Goal: Task Accomplishment & Management: Use online tool/utility

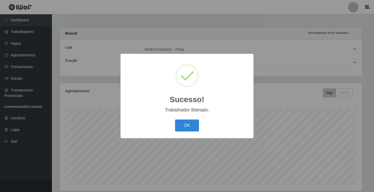
select select "192"
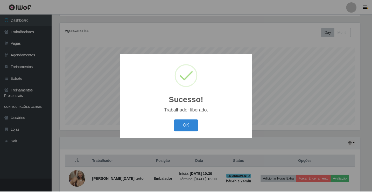
scroll to position [108, 302]
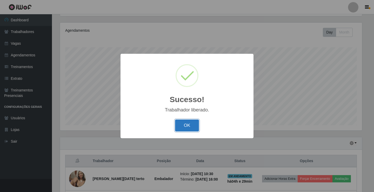
click at [183, 127] on button "OK" at bounding box center [187, 125] width 24 height 12
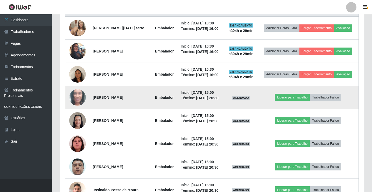
scroll to position [216, 0]
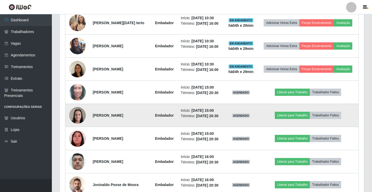
click at [285, 119] on td "Liberar para Trabalho Trabalhador Faltou" at bounding box center [308, 115] width 101 height 23
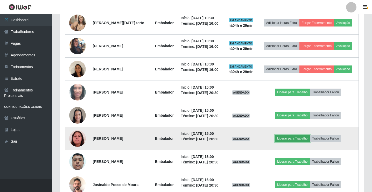
click at [289, 140] on button "Liberar para Trabalho" at bounding box center [292, 138] width 35 height 7
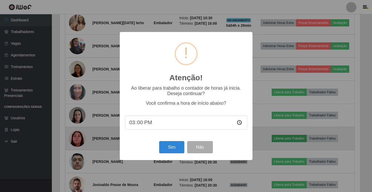
scroll to position [108, 302]
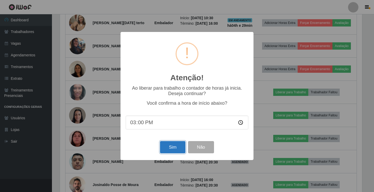
click at [172, 147] on button "Sim" at bounding box center [172, 147] width 25 height 12
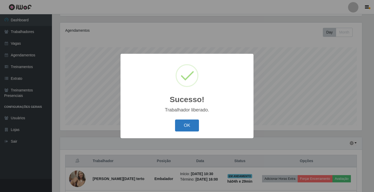
click at [187, 124] on button "OK" at bounding box center [187, 125] width 24 height 12
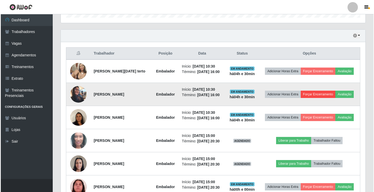
scroll to position [242, 0]
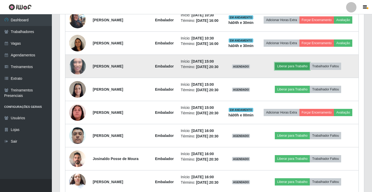
click at [287, 69] on button "Liberar para Trabalho" at bounding box center [292, 66] width 35 height 7
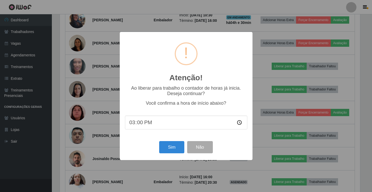
scroll to position [108, 302]
click at [166, 154] on div "Sim Não" at bounding box center [187, 147] width 122 height 15
click at [167, 151] on button "Sim" at bounding box center [172, 147] width 25 height 12
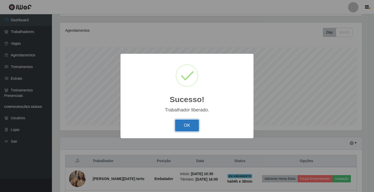
click at [180, 126] on button "OK" at bounding box center [187, 125] width 24 height 12
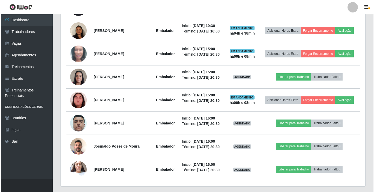
scroll to position [268, 0]
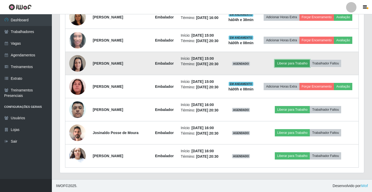
click at [298, 64] on button "Liberar para Trabalho" at bounding box center [292, 63] width 35 height 7
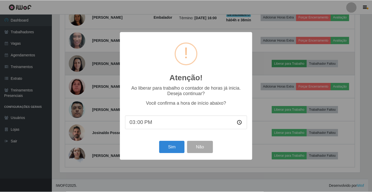
scroll to position [108, 302]
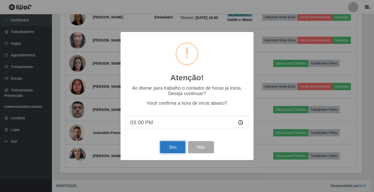
click at [171, 148] on button "Sim" at bounding box center [172, 147] width 25 height 12
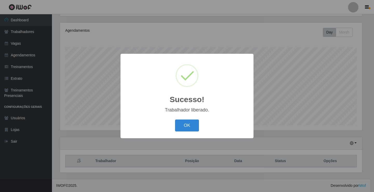
click at [190, 117] on div "Sucesso! × Trabalhador liberado. OK Cancel" at bounding box center [186, 96] width 133 height 84
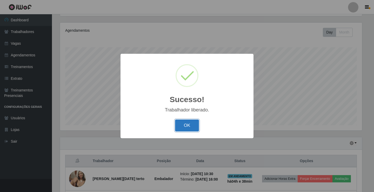
click at [193, 122] on button "OK" at bounding box center [187, 125] width 24 height 12
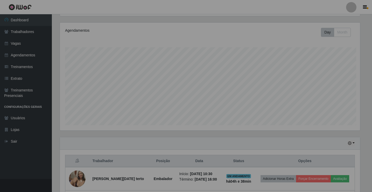
scroll to position [108, 304]
